Goal: Task Accomplishment & Management: Use online tool/utility

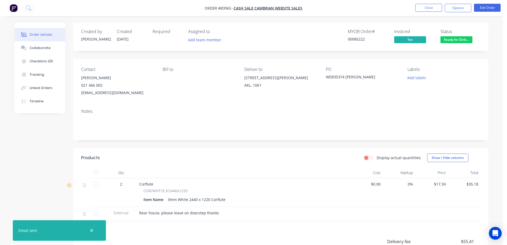
drag, startPoint x: 271, startPoint y: 34, endPoint x: 287, endPoint y: 37, distance: 16.2
click at [271, 34] on div "MYOB Order # 00085222 Invoiced Yes Status Ready for Deliv..." at bounding box center [361, 36] width 239 height 15
click at [425, 5] on button "Close" at bounding box center [429, 8] width 27 height 8
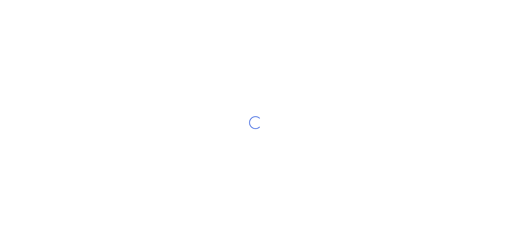
click at [55, 25] on div "Loading..." at bounding box center [255, 122] width 511 height 245
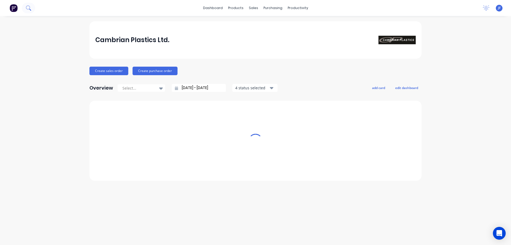
click at [29, 10] on icon at bounding box center [28, 7] width 5 height 5
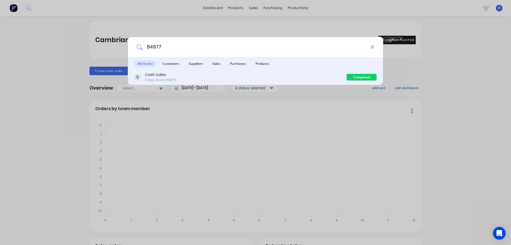
type input "84977"
click at [303, 79] on div "Cash Sales Sales Order #83711" at bounding box center [240, 77] width 212 height 10
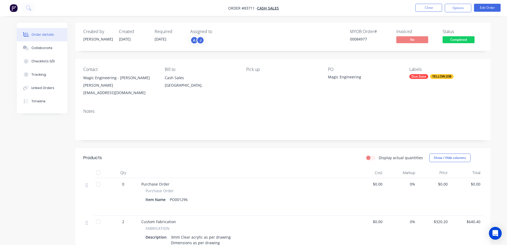
click at [449, 38] on span "Completed" at bounding box center [459, 39] width 32 height 7
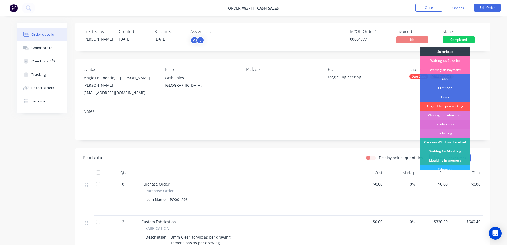
scroll to position [104, 0]
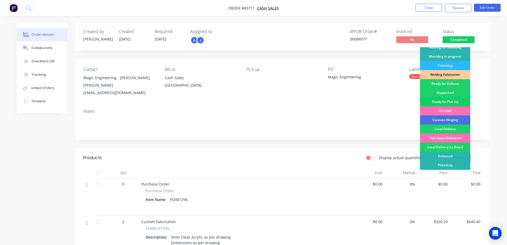
click at [454, 98] on div "Ready for Pick Up" at bounding box center [445, 101] width 50 height 9
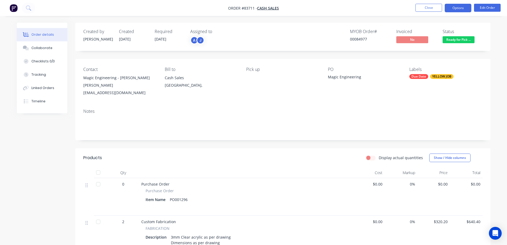
click at [463, 6] on button "Options" at bounding box center [458, 8] width 27 height 9
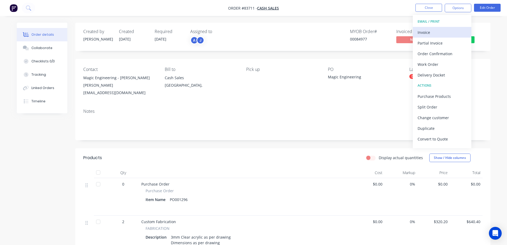
click at [441, 30] on div "Invoice" at bounding box center [442, 32] width 49 height 8
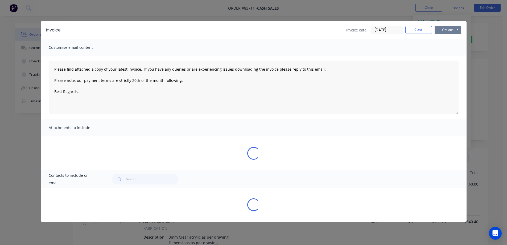
click at [451, 27] on button "Options" at bounding box center [448, 30] width 27 height 8
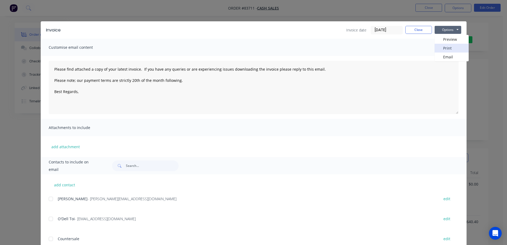
click at [455, 46] on button "Print" at bounding box center [452, 48] width 34 height 9
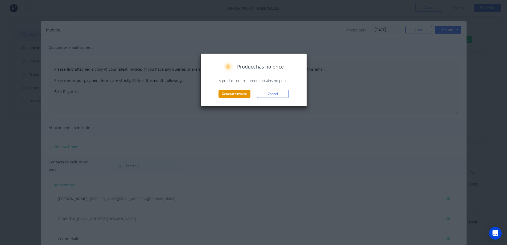
click at [244, 94] on button "Generate invoice" at bounding box center [235, 94] width 32 height 8
